Goal: Check status: Check status

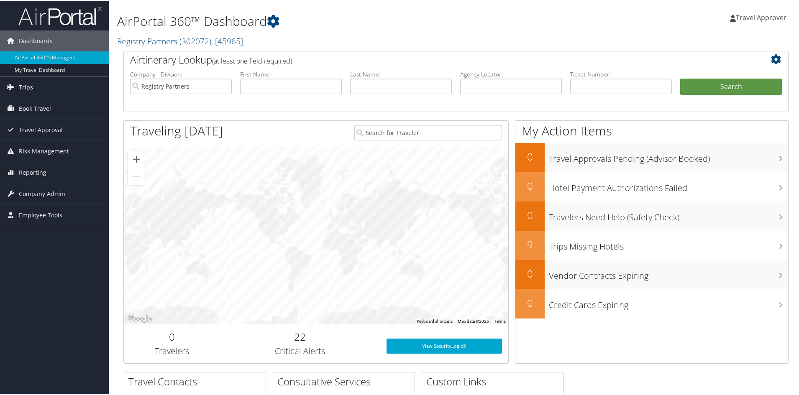
click at [26, 85] on span "Trips" at bounding box center [26, 86] width 14 height 21
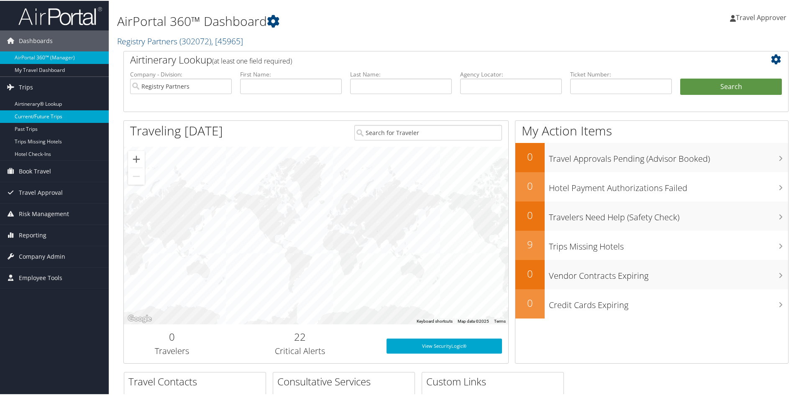
click at [31, 115] on link "Current/Future Trips" at bounding box center [54, 116] width 109 height 13
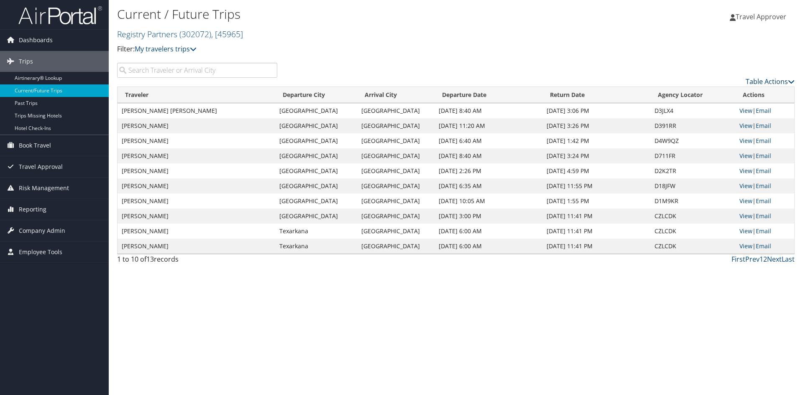
click at [758, 86] on link "Table Actions" at bounding box center [770, 81] width 49 height 9
click at [699, 147] on link "Page Length" at bounding box center [735, 140] width 110 height 14
click at [695, 147] on link "50" at bounding box center [735, 141] width 110 height 14
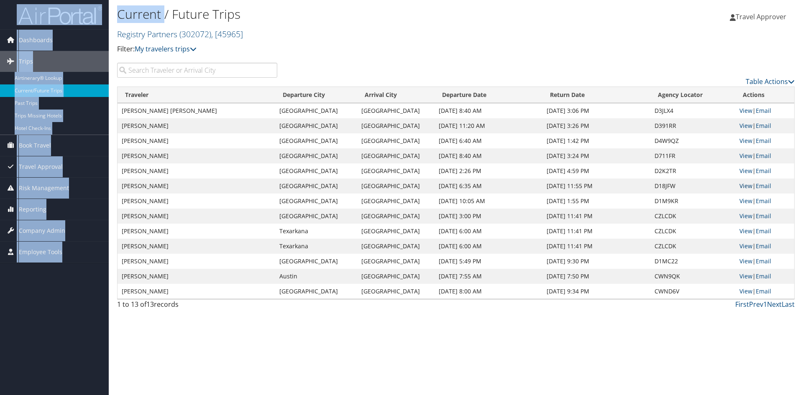
click at [743, 190] on link "View" at bounding box center [745, 186] width 13 height 8
click at [59, 262] on span "Employee Tools" at bounding box center [40, 252] width 43 height 21
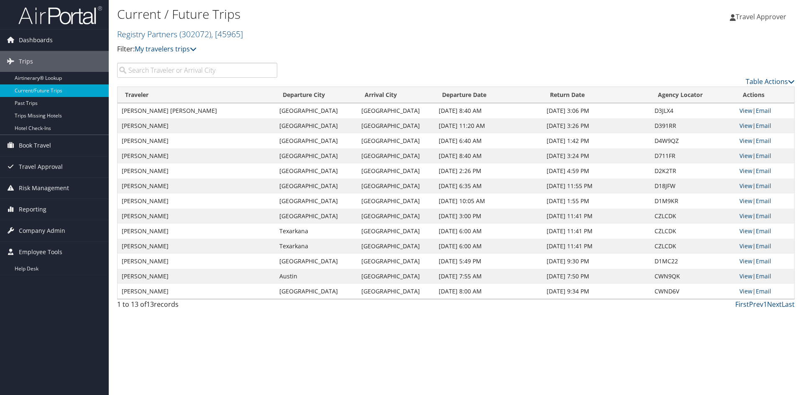
click at [493, 35] on h2 "Registry Partners ( 302072 ) , [ 45965 ]" at bounding box center [343, 33] width 452 height 14
click at [741, 15] on span "Travel Approver" at bounding box center [761, 16] width 51 height 9
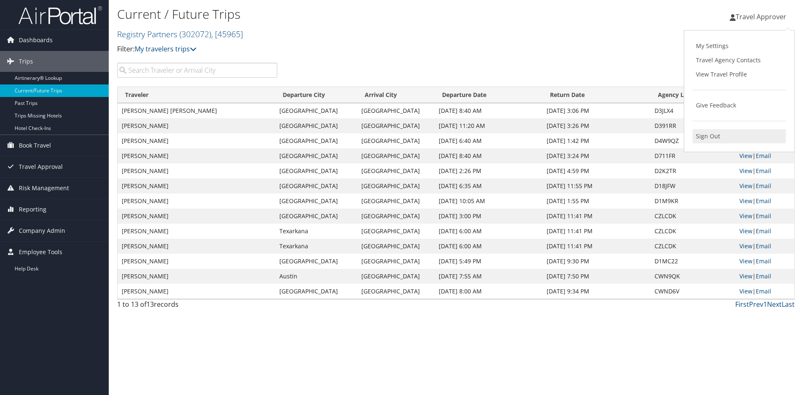
click at [722, 143] on link "Sign Out" at bounding box center [738, 136] width 93 height 14
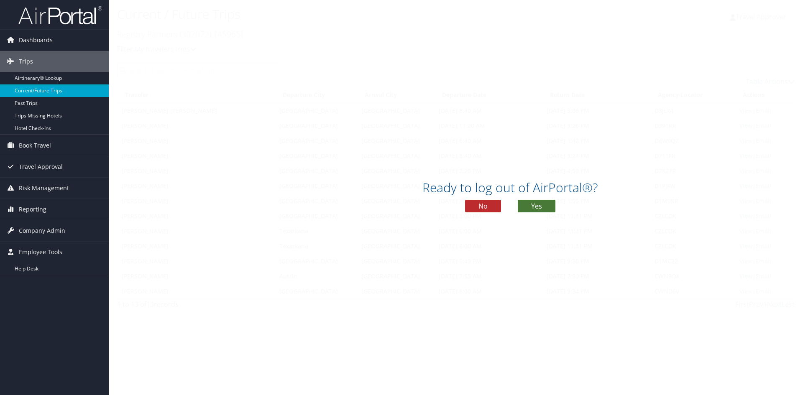
drag, startPoint x: 542, startPoint y: 212, endPoint x: 531, endPoint y: 177, distance: 36.6
click at [541, 212] on button "Yes" at bounding box center [537, 206] width 38 height 13
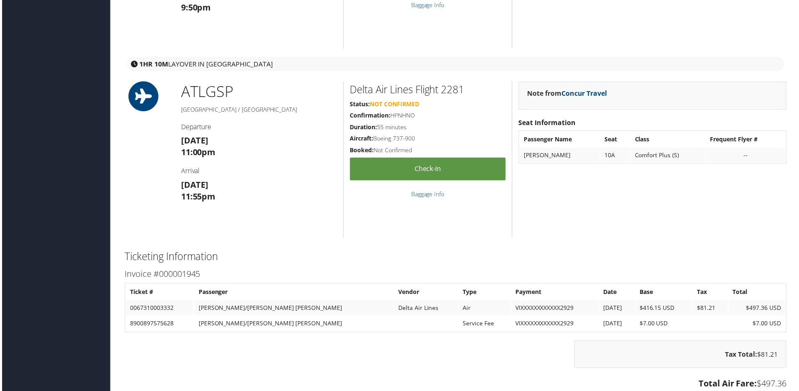
scroll to position [878, 0]
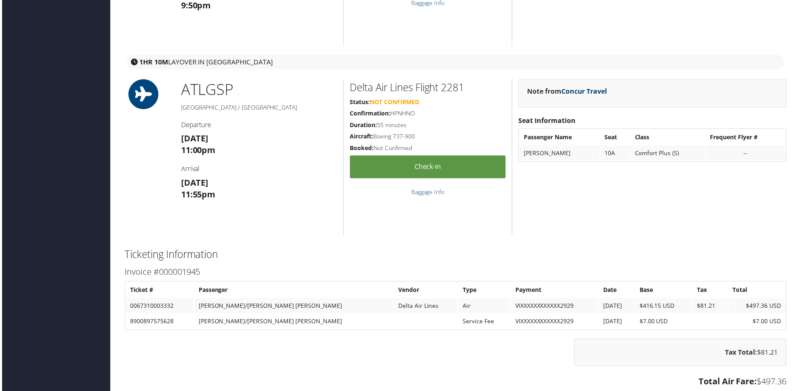
click at [601, 97] on link "Concur Travel" at bounding box center [585, 91] width 46 height 9
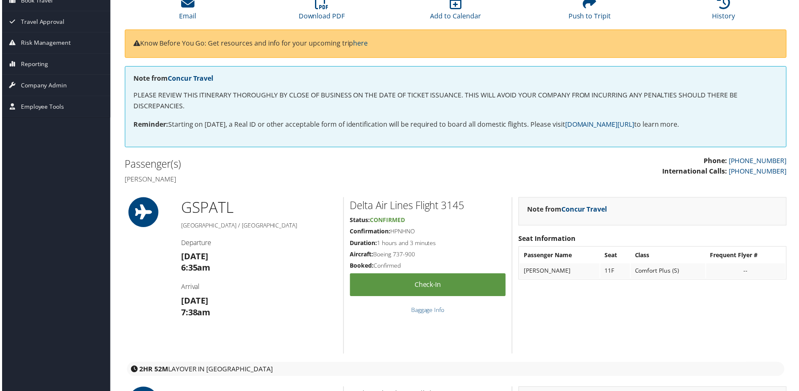
scroll to position [0, 0]
